Goal: Task Accomplishment & Management: Manage account settings

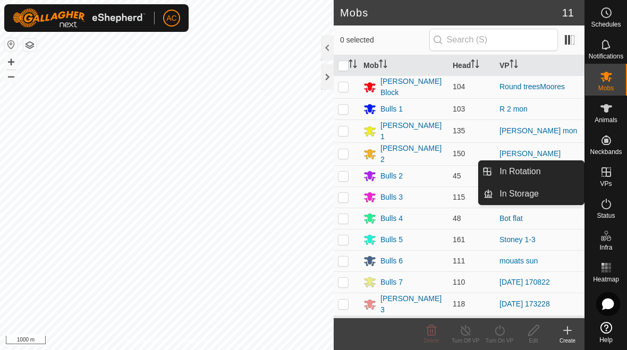
click at [435, 168] on link "In Rotation" at bounding box center [538, 171] width 91 height 21
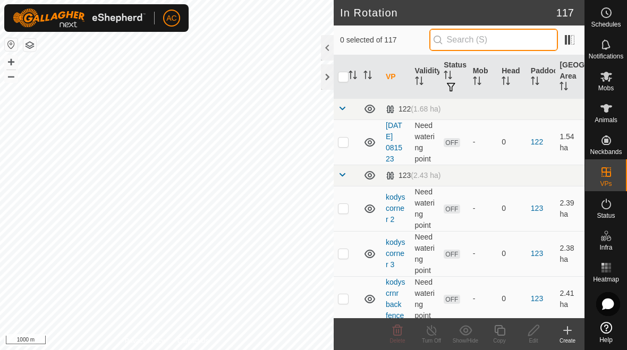
click at [435, 39] on input "text" at bounding box center [493, 40] width 129 height 22
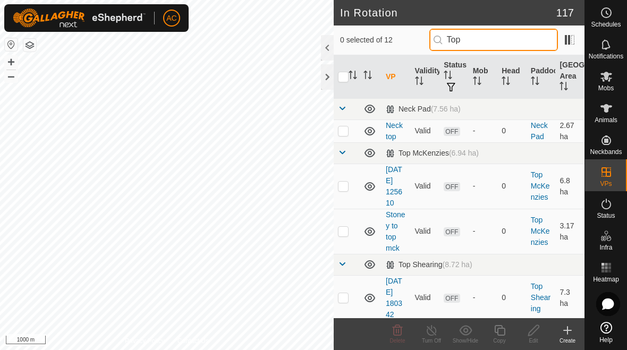
type input "Top"
click at [341, 198] on td at bounding box center [346, 186] width 25 height 45
checkbox input "true"
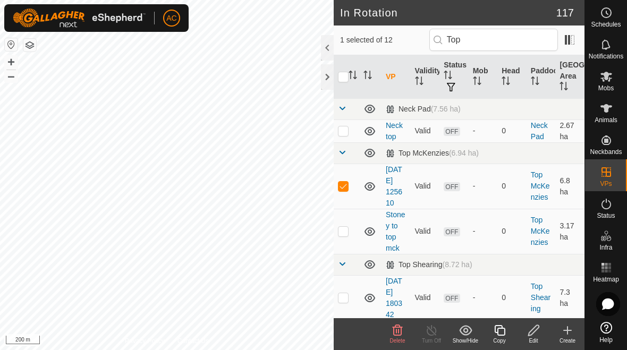
click at [350, 236] on td at bounding box center [346, 231] width 25 height 45
checkbox input "true"
click at [342, 184] on p-checkbox at bounding box center [343, 186] width 11 height 8
checkbox input "false"
click at [395, 339] on span "Delete" at bounding box center [397, 341] width 15 height 6
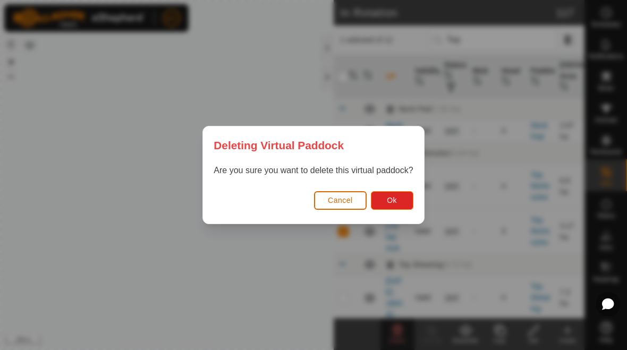
click at [393, 200] on span "Ok" at bounding box center [392, 200] width 10 height 8
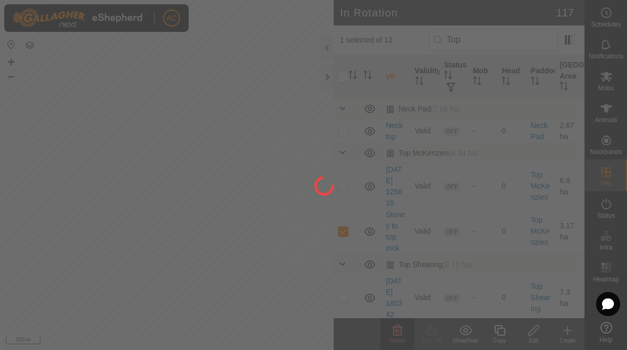
checkbox input "false"
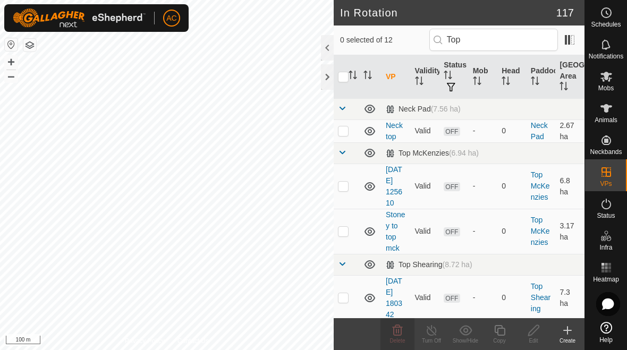
click at [435, 337] on div "Create" at bounding box center [567, 341] width 34 height 8
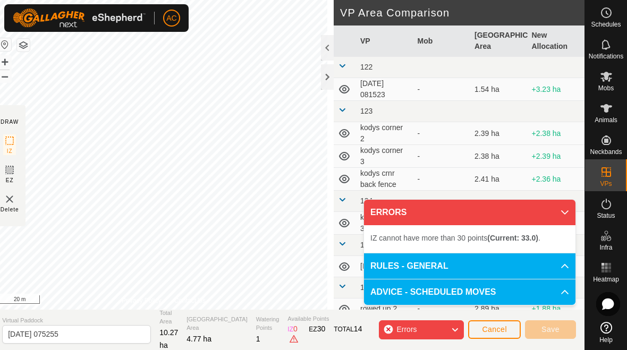
click at [422, 240] on span "IZ cannot have more than 30 points (Current: 33.0) ." at bounding box center [455, 238] width 170 height 8
click at [435, 234] on span "IZ cannot have more than 30 points (Current: 33.0) ." at bounding box center [455, 238] width 170 height 8
click at [412, 327] on span "Errors" at bounding box center [406, 329] width 20 height 8
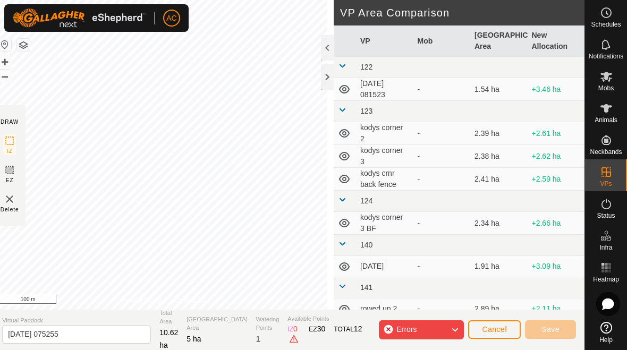
click at [415, 327] on span "Errors" at bounding box center [406, 329] width 20 height 8
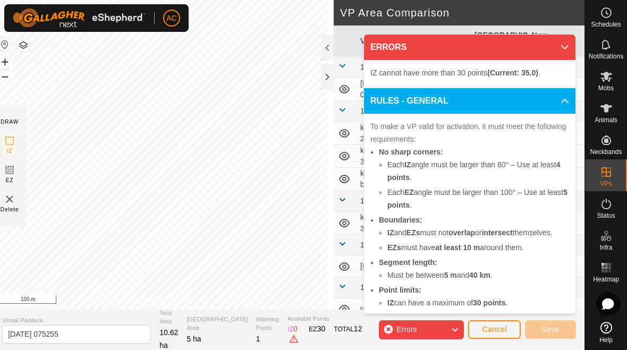
click at [435, 73] on b "(Current: 35.0)" at bounding box center [512, 73] width 51 height 8
click at [435, 48] on p-accordion-header "ERRORS" at bounding box center [469, 47] width 211 height 25
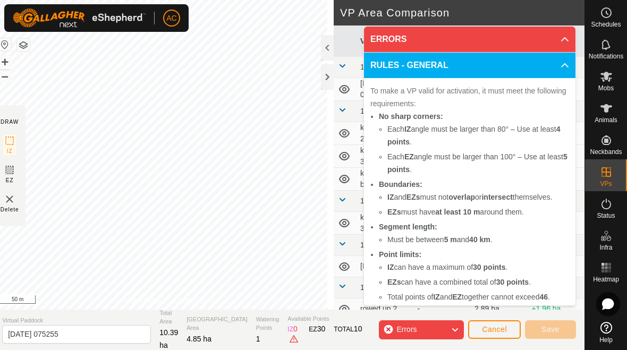
click at [435, 332] on span "Cancel" at bounding box center [494, 329] width 25 height 8
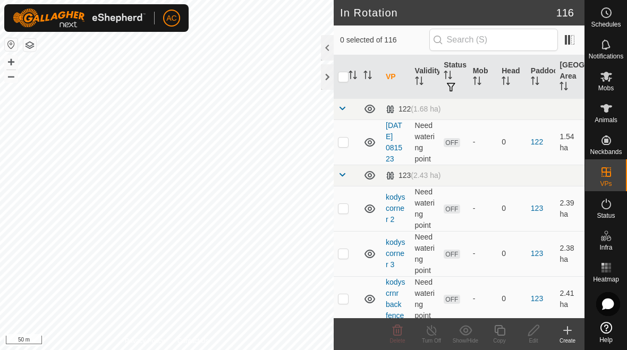
click at [435, 338] on div "Create" at bounding box center [567, 341] width 34 height 8
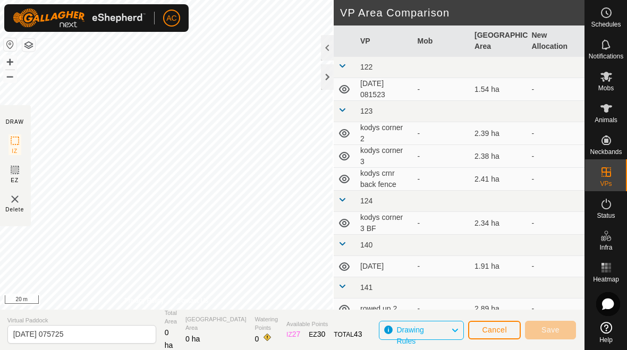
click at [435, 338] on button "Cancel" at bounding box center [494, 330] width 53 height 19
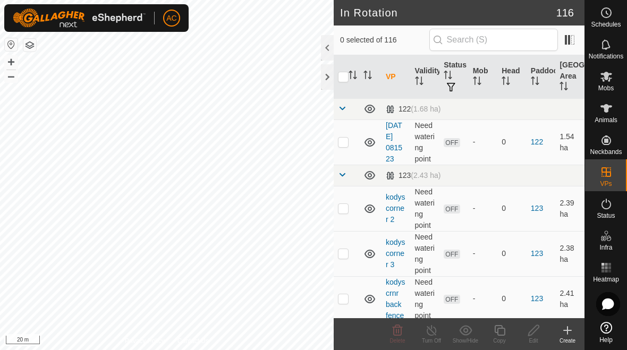
click at [435, 337] on div "Create" at bounding box center [567, 341] width 34 height 8
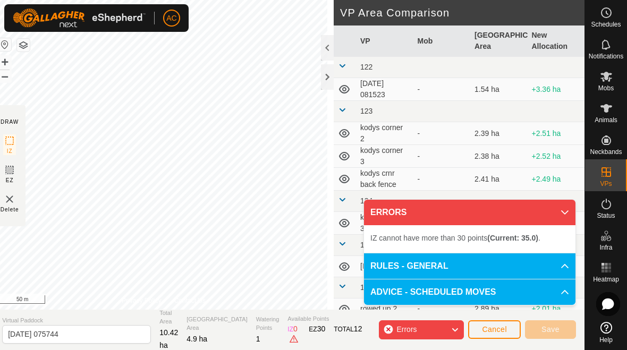
click at [435, 234] on b "(Current: 35.0)" at bounding box center [512, 238] width 51 height 8
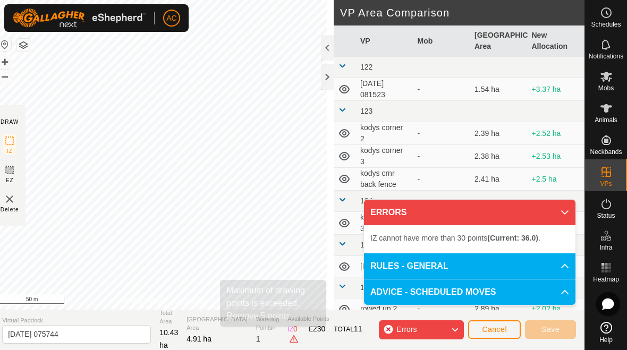
click at [289, 335] on span at bounding box center [293, 339] width 8 height 8
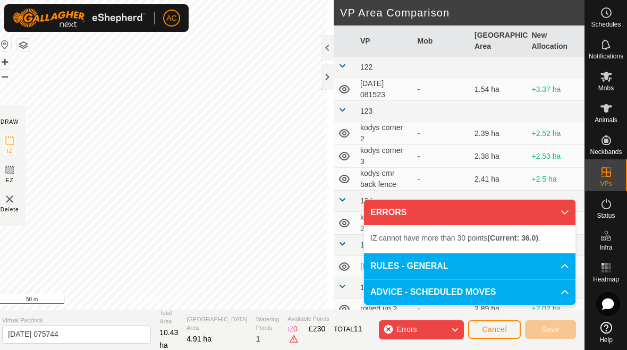
click at [289, 337] on span at bounding box center [293, 339] width 8 height 8
click at [289, 335] on span at bounding box center [293, 339] width 8 height 8
click at [289, 336] on span at bounding box center [293, 339] width 8 height 8
click at [289, 335] on span at bounding box center [293, 339] width 8 height 8
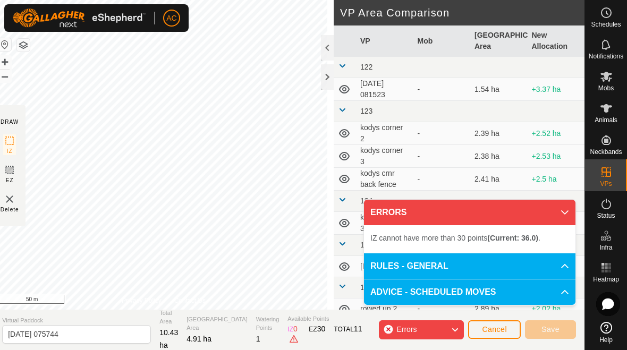
click at [289, 337] on span at bounding box center [293, 339] width 8 height 8
click at [317, 333] on span "30" at bounding box center [321, 329] width 8 height 8
click at [289, 336] on span at bounding box center [293, 339] width 8 height 8
click at [273, 343] on section "Virtual Paddock [DATE] 075744 Total Area 10.43 ha Grazing Area 4.91 ha Watering…" at bounding box center [289, 330] width 591 height 40
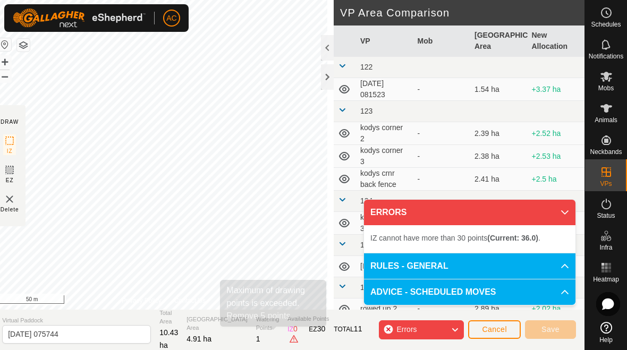
click at [289, 335] on span at bounding box center [293, 339] width 8 height 8
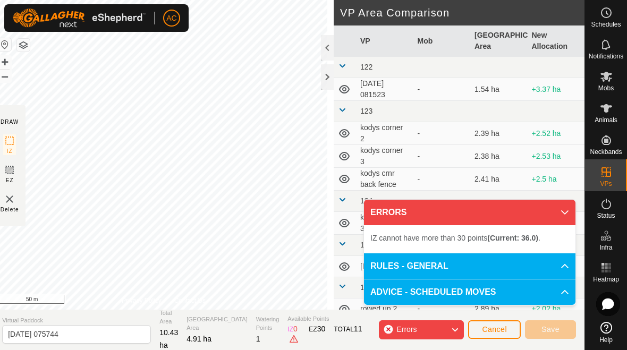
click at [289, 335] on span at bounding box center [293, 339] width 8 height 8
click at [289, 337] on span at bounding box center [293, 339] width 8 height 8
click at [274, 341] on section "Virtual Paddock [DATE] 075744 Total Area 10.43 ha Grazing Area 4.91 ha Watering…" at bounding box center [289, 330] width 591 height 40
click at [289, 336] on span at bounding box center [293, 339] width 8 height 8
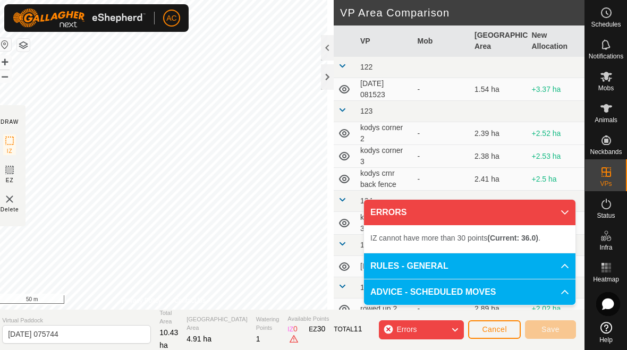
click at [289, 337] on span at bounding box center [293, 339] width 8 height 8
click at [289, 335] on span at bounding box center [293, 339] width 8 height 8
click at [289, 337] on span at bounding box center [293, 339] width 8 height 8
click at [289, 336] on span at bounding box center [293, 339] width 8 height 8
click at [309, 339] on div "EZ 30" at bounding box center [317, 334] width 16 height 22
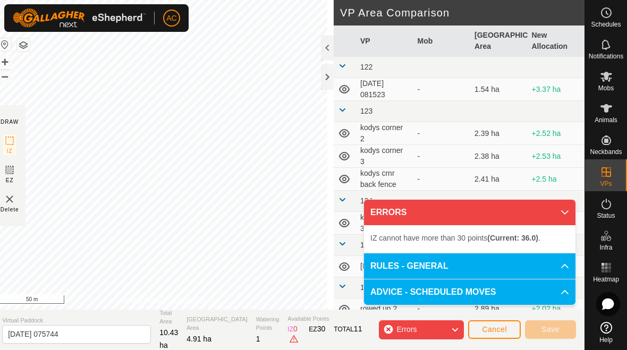
click at [289, 335] on span at bounding box center [293, 339] width 8 height 8
click at [287, 323] on span "Available Points" at bounding box center [324, 318] width 74 height 9
click at [277, 319] on section "Virtual Paddock [DATE] 075744 Total Area 10.43 ha Grazing Area 4.91 ha Watering…" at bounding box center [289, 330] width 591 height 40
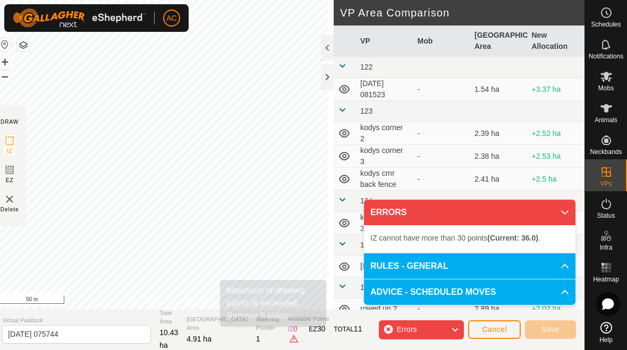
click at [289, 337] on span at bounding box center [293, 339] width 8 height 8
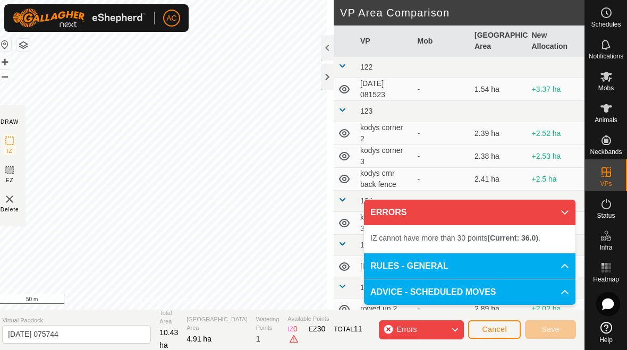
click at [289, 335] on span at bounding box center [293, 339] width 8 height 8
click at [289, 336] on span at bounding box center [293, 339] width 8 height 8
click at [289, 335] on span at bounding box center [293, 339] width 8 height 8
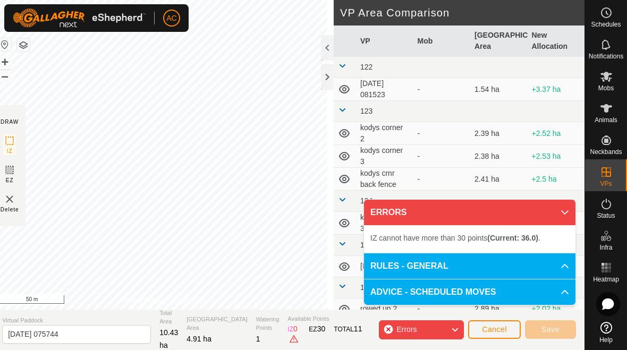
click at [387, 331] on div "Errors" at bounding box center [421, 329] width 85 height 19
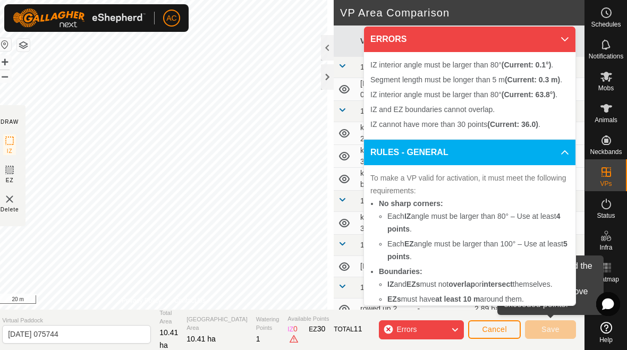
click at [435, 328] on span "Cancel" at bounding box center [494, 329] width 25 height 8
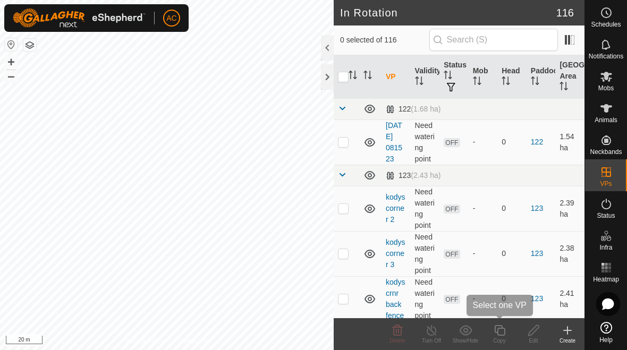
click at [435, 337] on div "Copy" at bounding box center [499, 341] width 34 height 8
click at [435, 329] on icon at bounding box center [567, 330] width 13 height 13
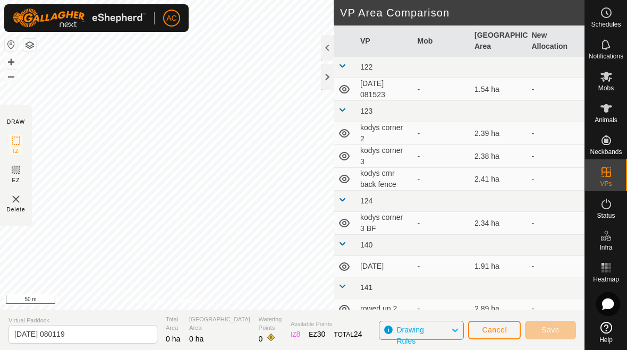
click at [435, 328] on span "Cancel" at bounding box center [494, 330] width 25 height 8
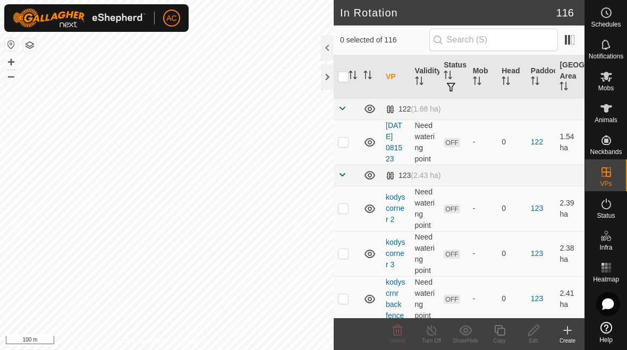
click at [435, 338] on div "Create" at bounding box center [567, 341] width 34 height 8
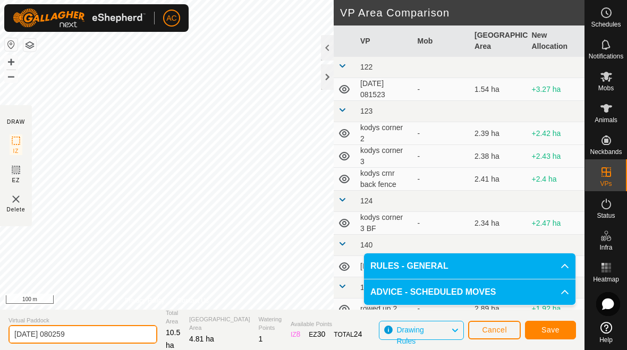
click at [91, 332] on input "[DATE] 080259" at bounding box center [82, 334] width 149 height 19
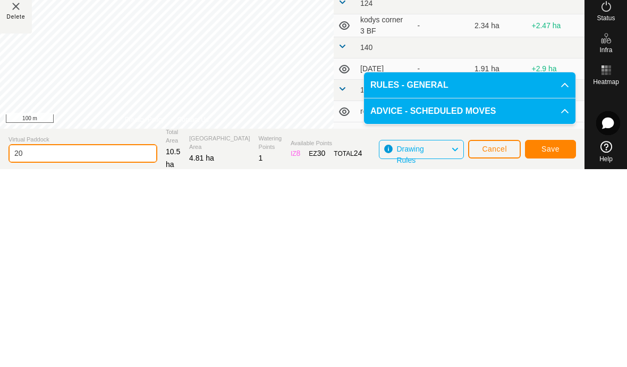
type input "2"
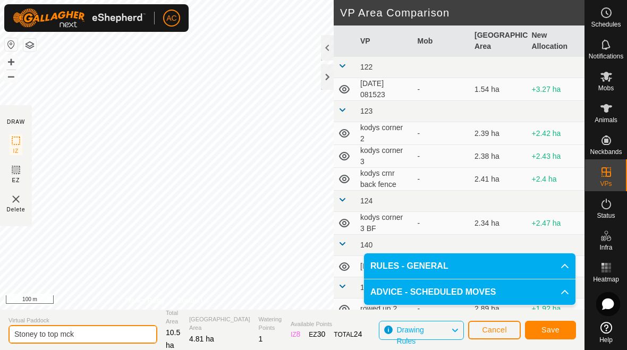
type input "Stoney to top mck"
click at [435, 330] on span "Save" at bounding box center [550, 330] width 18 height 8
